Goal: Task Accomplishment & Management: Complete application form

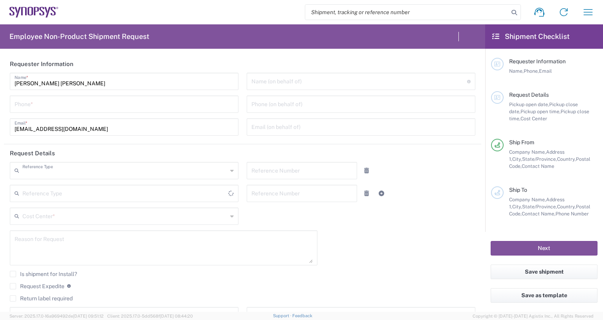
type input "Department"
type input "Delivered at Place"
type input "[US_STATE]"
type input "[GEOGRAPHIC_DATA]"
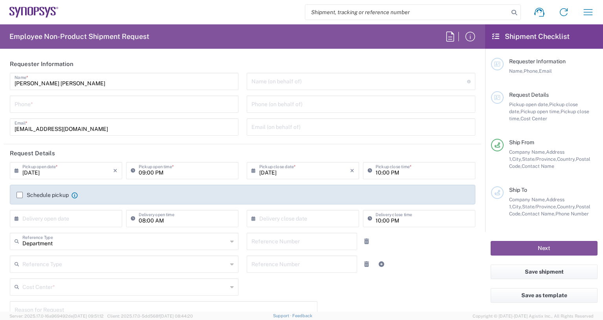
type input "[GEOGRAPHIC_DATA]"
type input "Headquarters USSV"
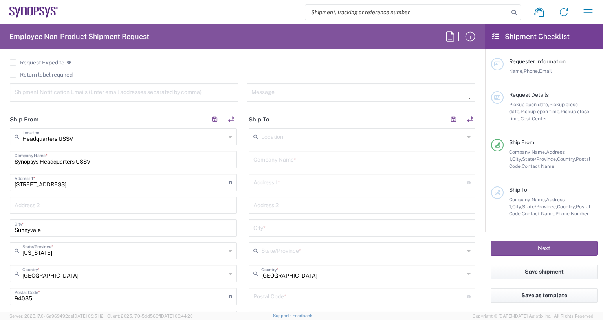
scroll to position [432, 0]
